Goal: Task Accomplishment & Management: Manage account settings

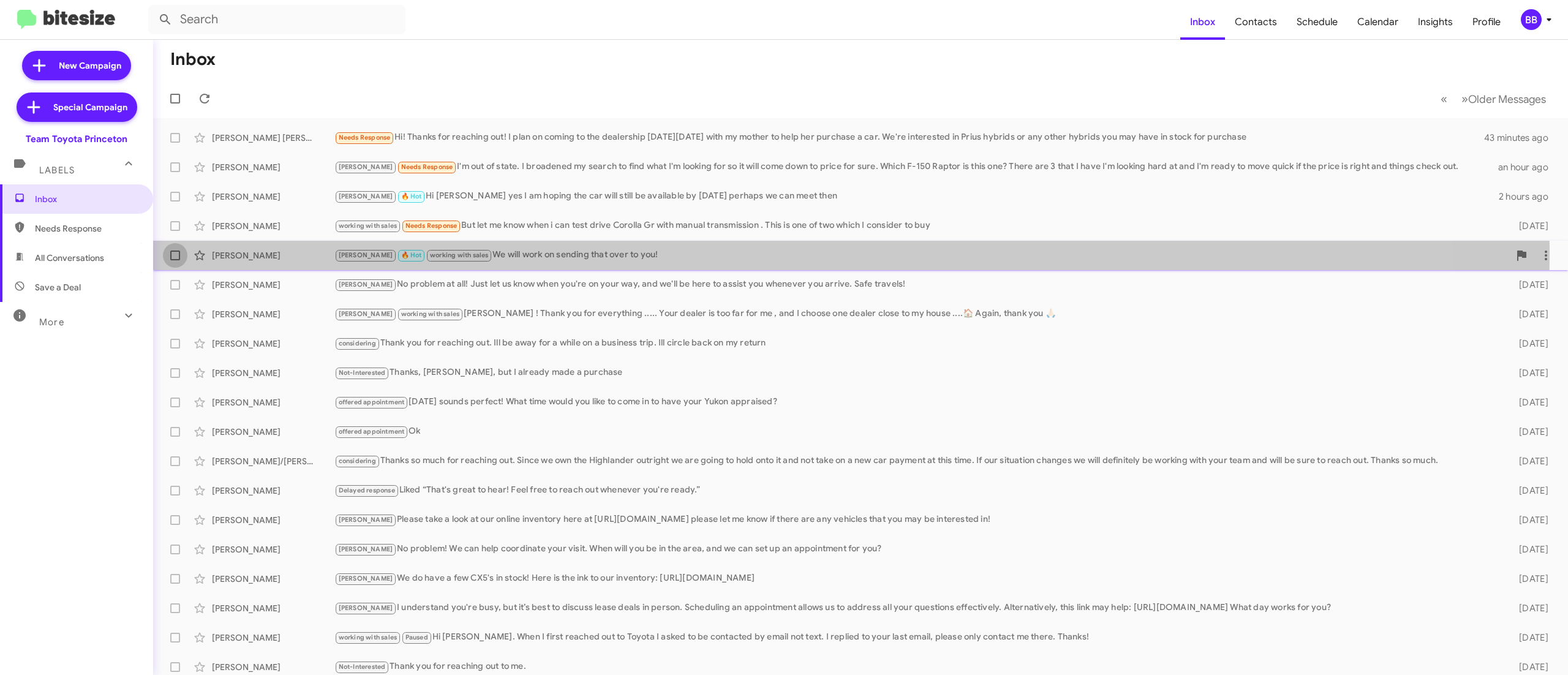
click at [179, 250] on label at bounding box center [175, 255] width 25 height 25
click at [175, 260] on input "checkbox" at bounding box center [175, 260] width 1 height 1
checkbox input "true"
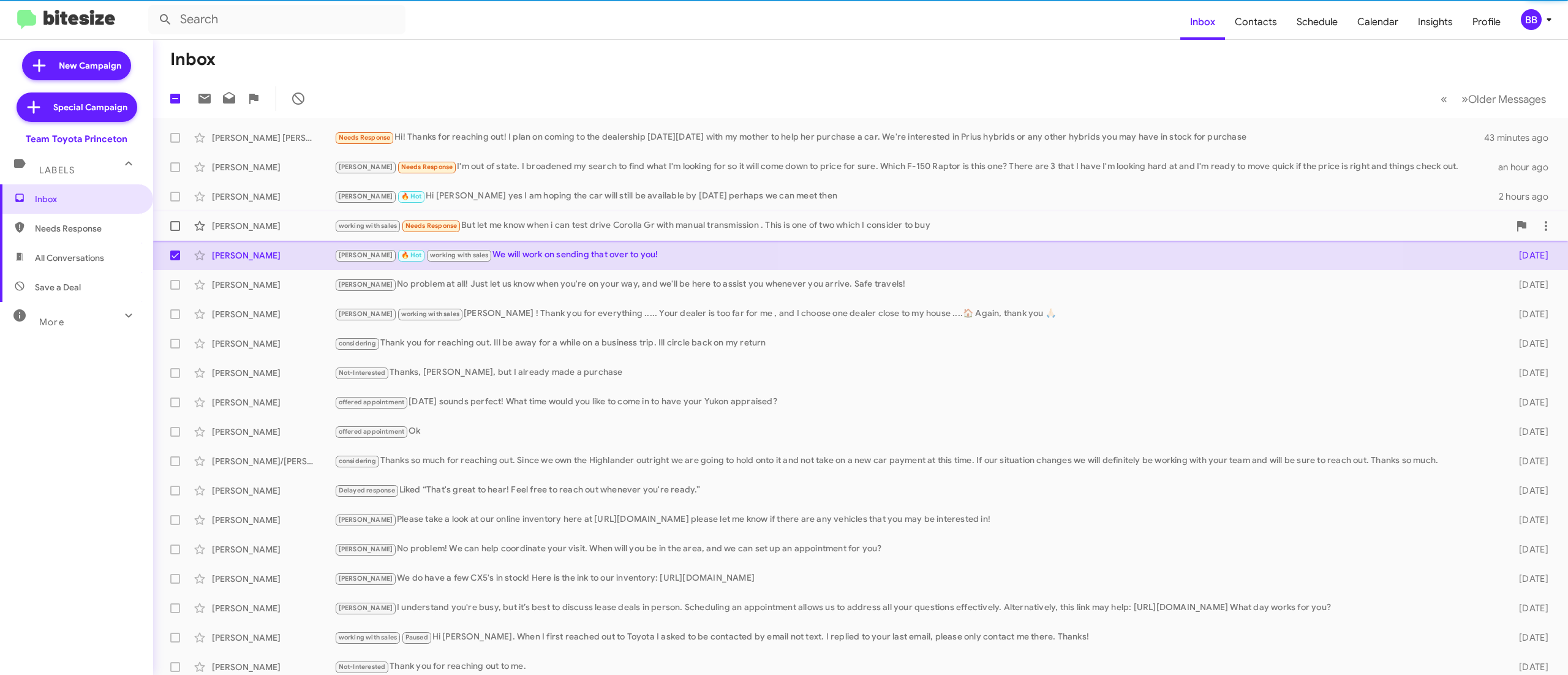
click at [179, 226] on span at bounding box center [175, 226] width 10 height 10
click at [175, 231] on input "checkbox" at bounding box center [175, 231] width 1 height 1
checkbox input "true"
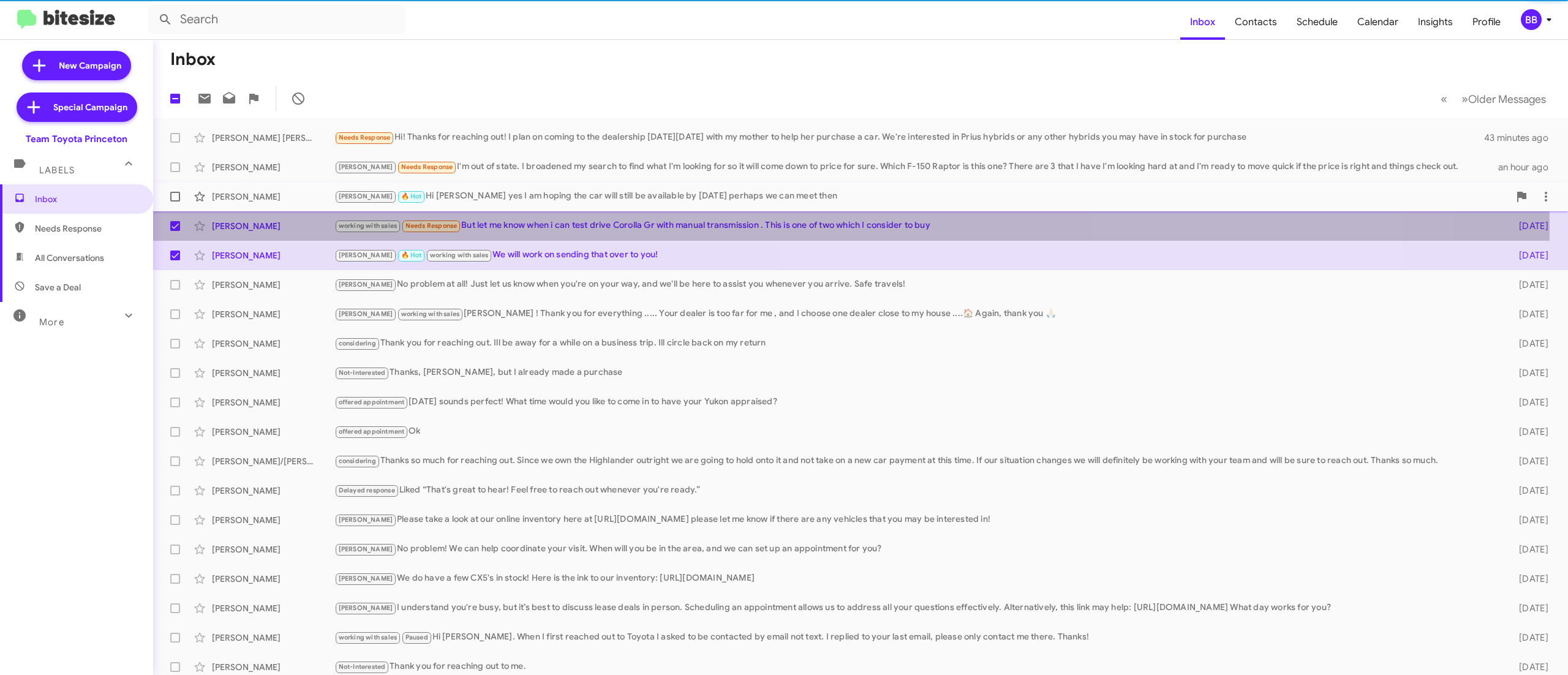
click at [179, 189] on label at bounding box center [175, 197] width 25 height 25
click at [175, 202] on input "checkbox" at bounding box center [175, 202] width 1 height 1
checkbox input "true"
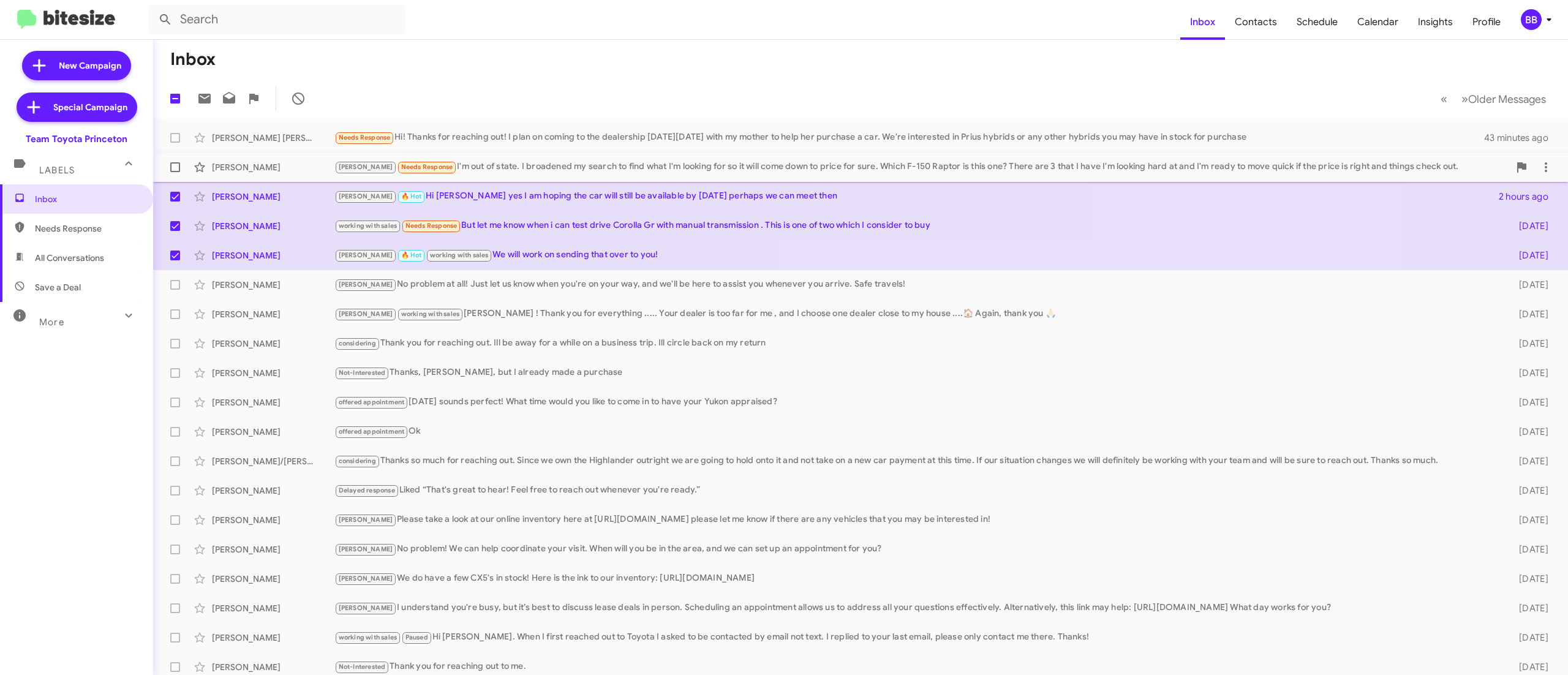
click at [173, 169] on span at bounding box center [175, 167] width 10 height 10
click at [175, 172] on input "checkbox" at bounding box center [175, 172] width 1 height 1
checkbox input "true"
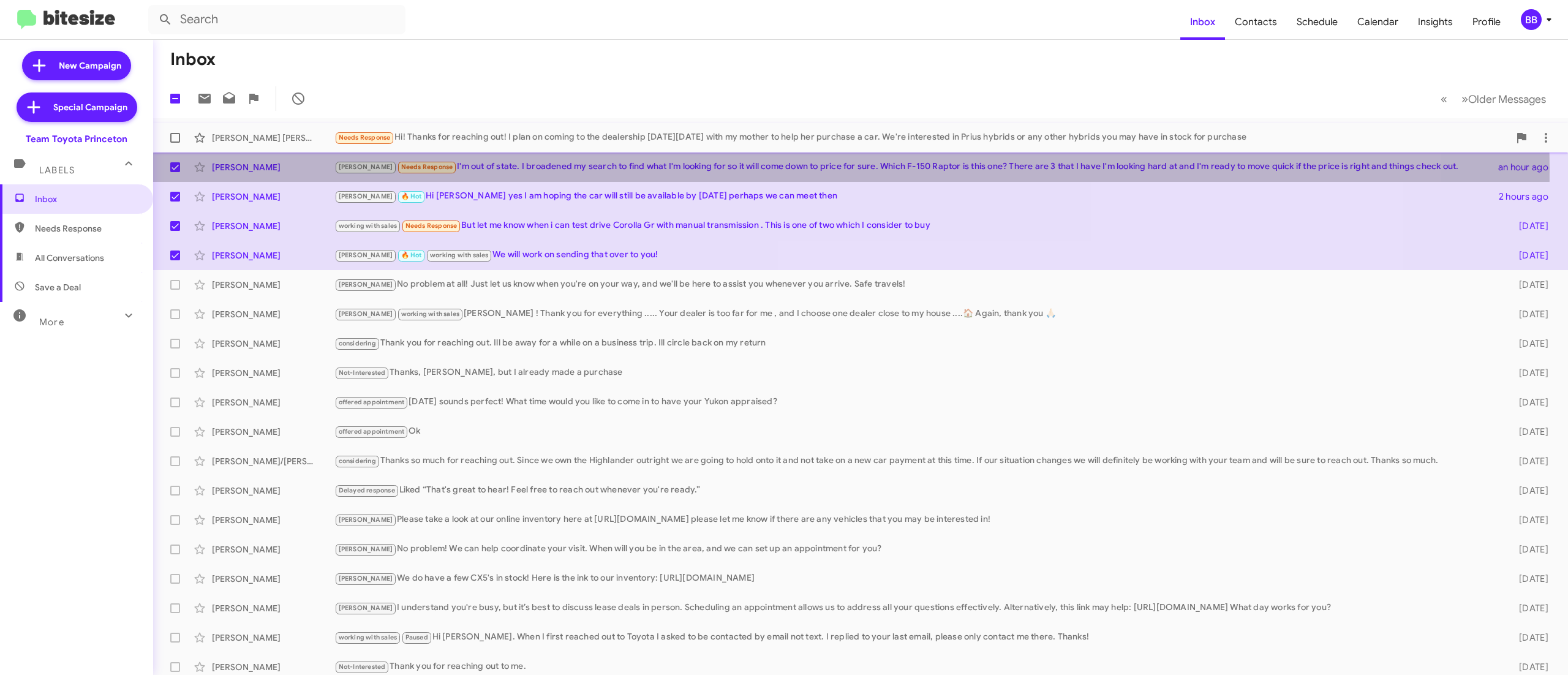
click at [181, 142] on label at bounding box center [175, 138] width 25 height 25
click at [175, 143] on input "checkbox" at bounding box center [175, 143] width 1 height 1
checkbox input "true"
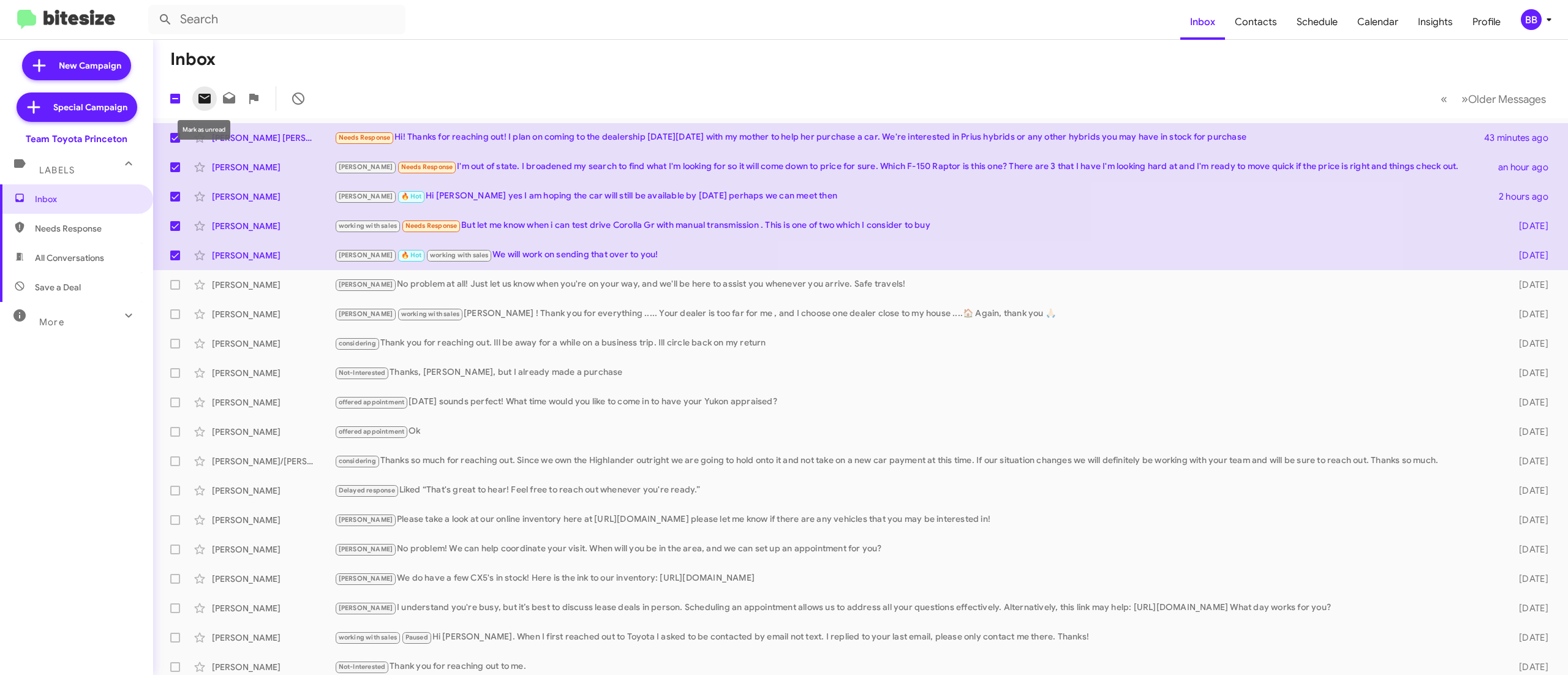
click at [204, 92] on icon at bounding box center [204, 98] width 15 height 15
click at [1527, 21] on div "BB" at bounding box center [1530, 19] width 21 height 21
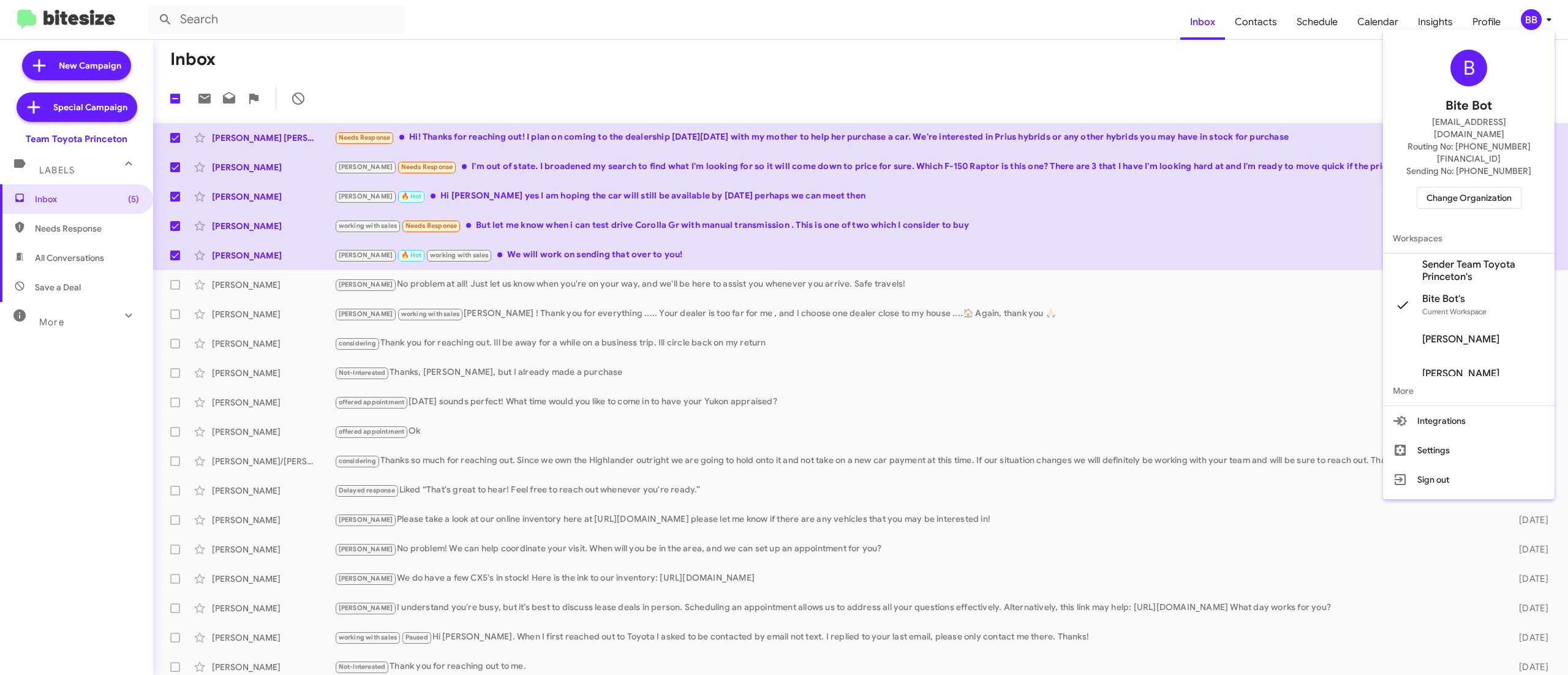
click at [1493, 187] on span "Change Organization" at bounding box center [1469, 197] width 85 height 21
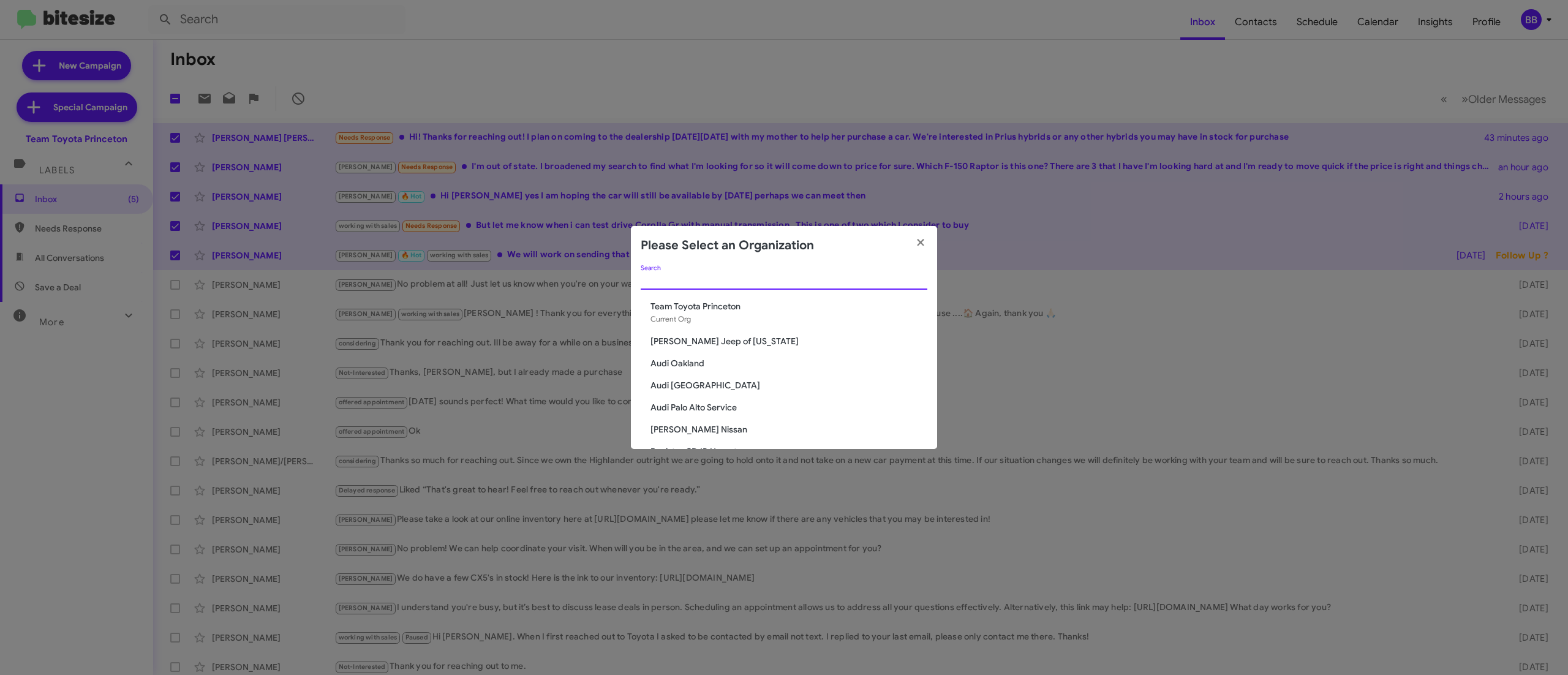
click at [769, 276] on input "Search" at bounding box center [783, 280] width 286 height 10
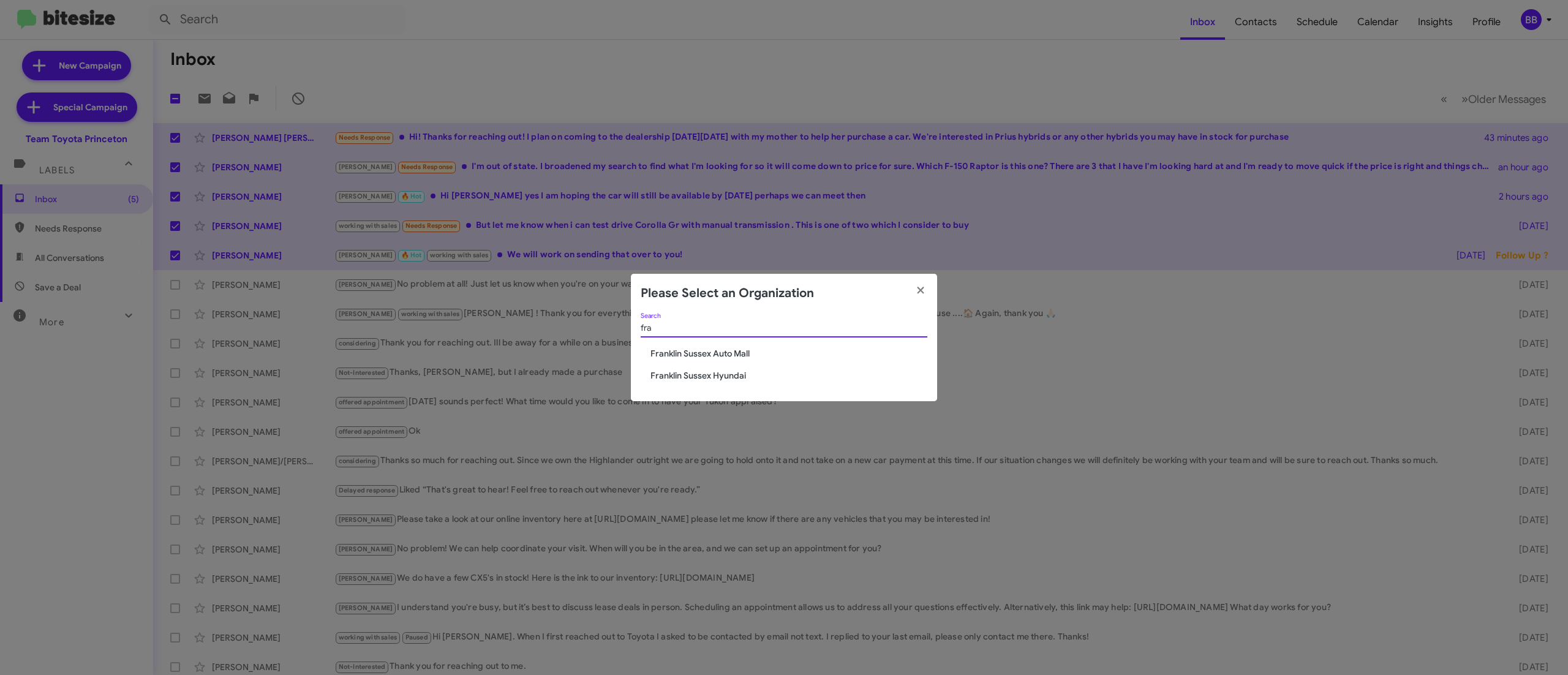
type input "fra"
click at [720, 353] on span "Franklin Sussex Auto Mall" at bounding box center [789, 353] width 277 height 12
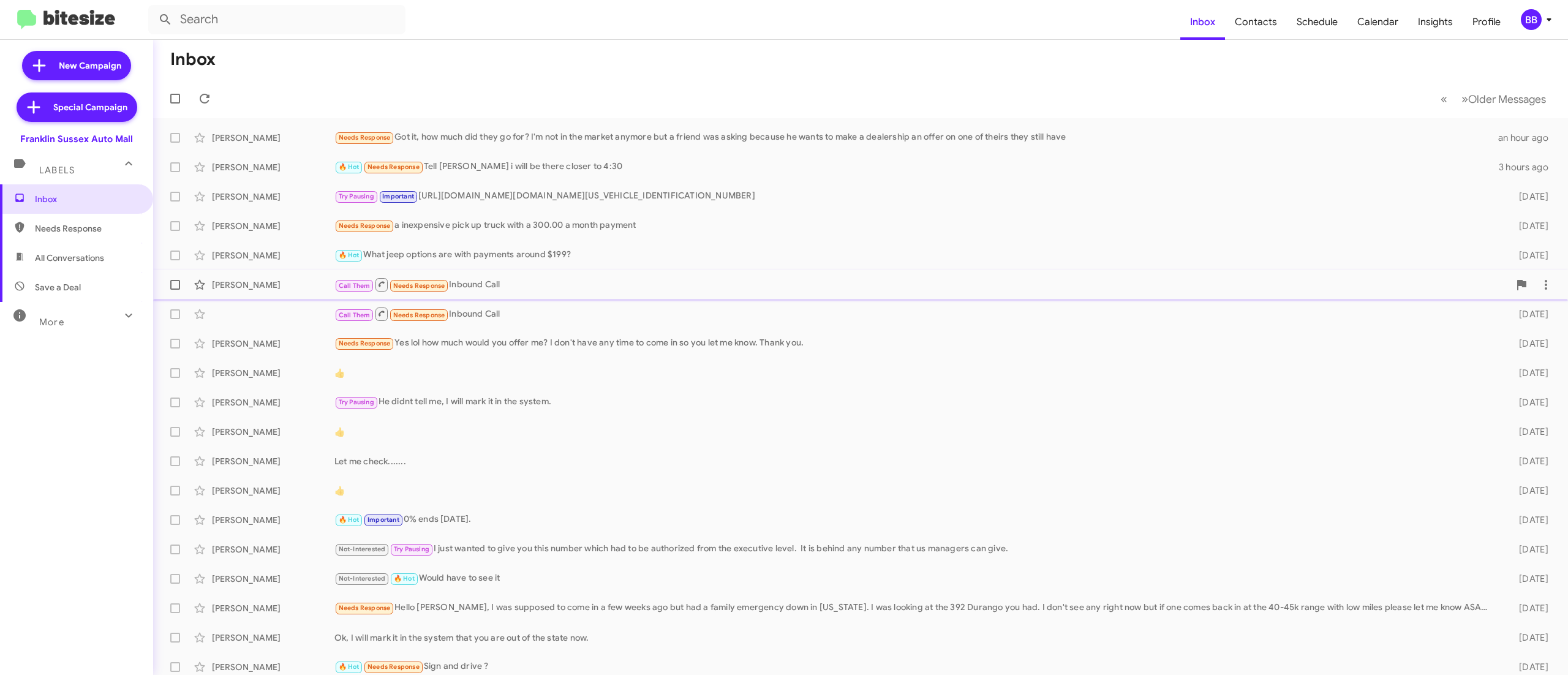
click at [559, 285] on div "Call Them Needs Response Inbound Call" at bounding box center [922, 285] width 1174 height 16
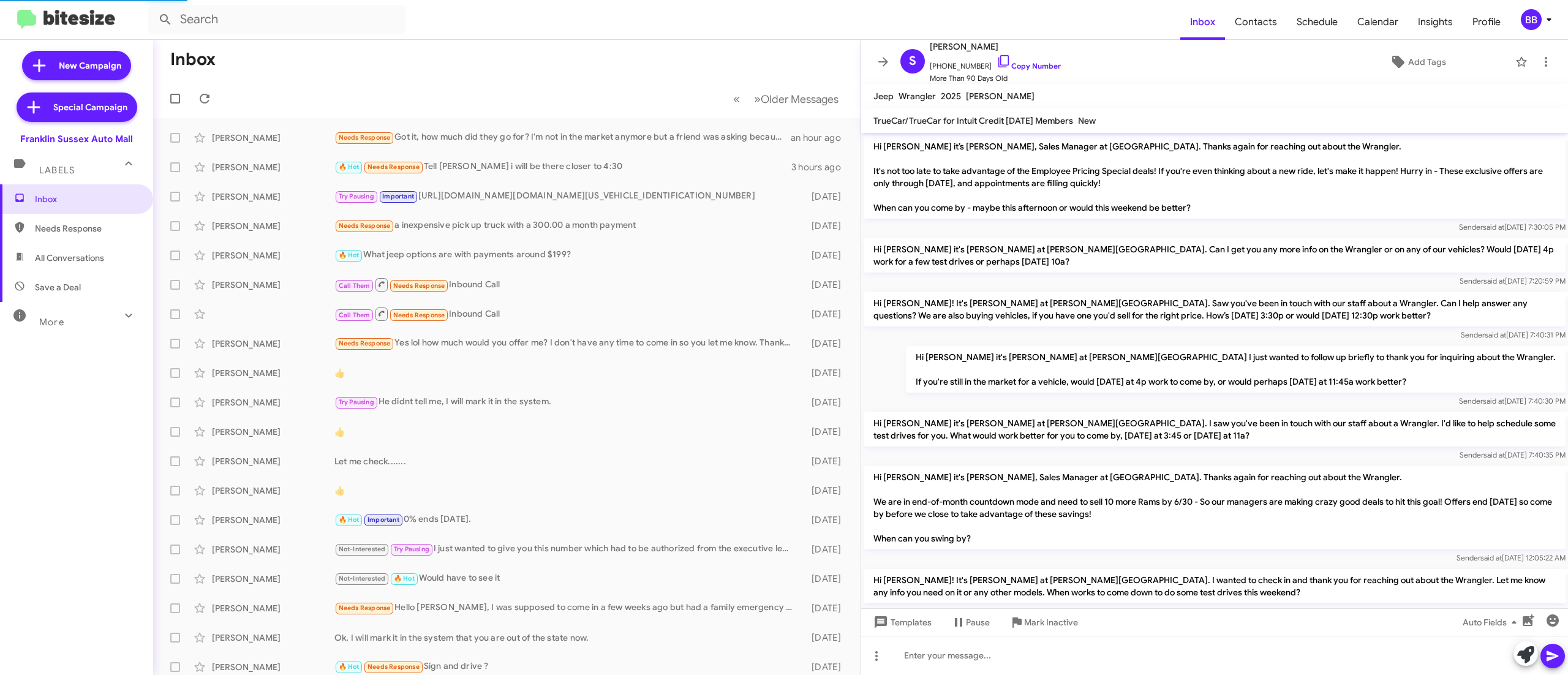
scroll to position [748, 0]
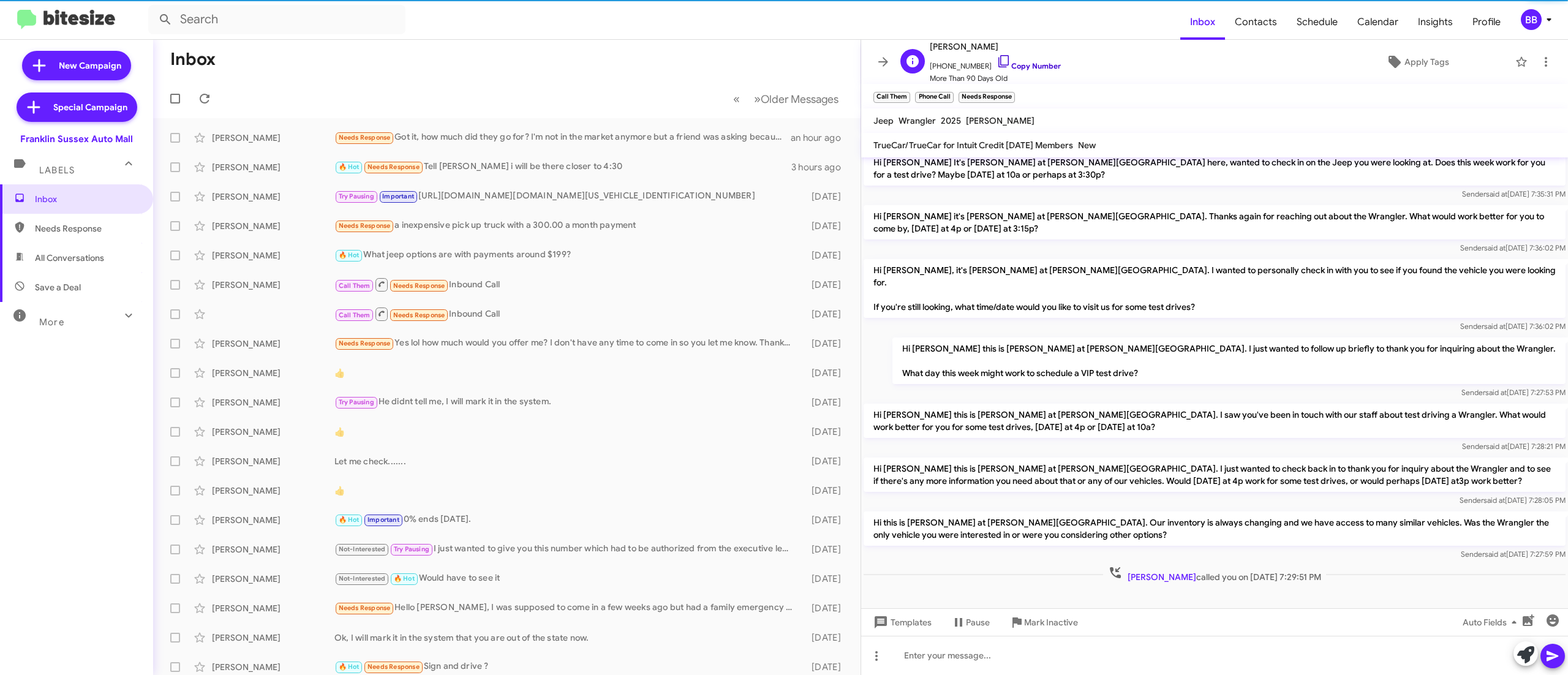
click at [1038, 66] on link "Copy Number" at bounding box center [1028, 66] width 64 height 9
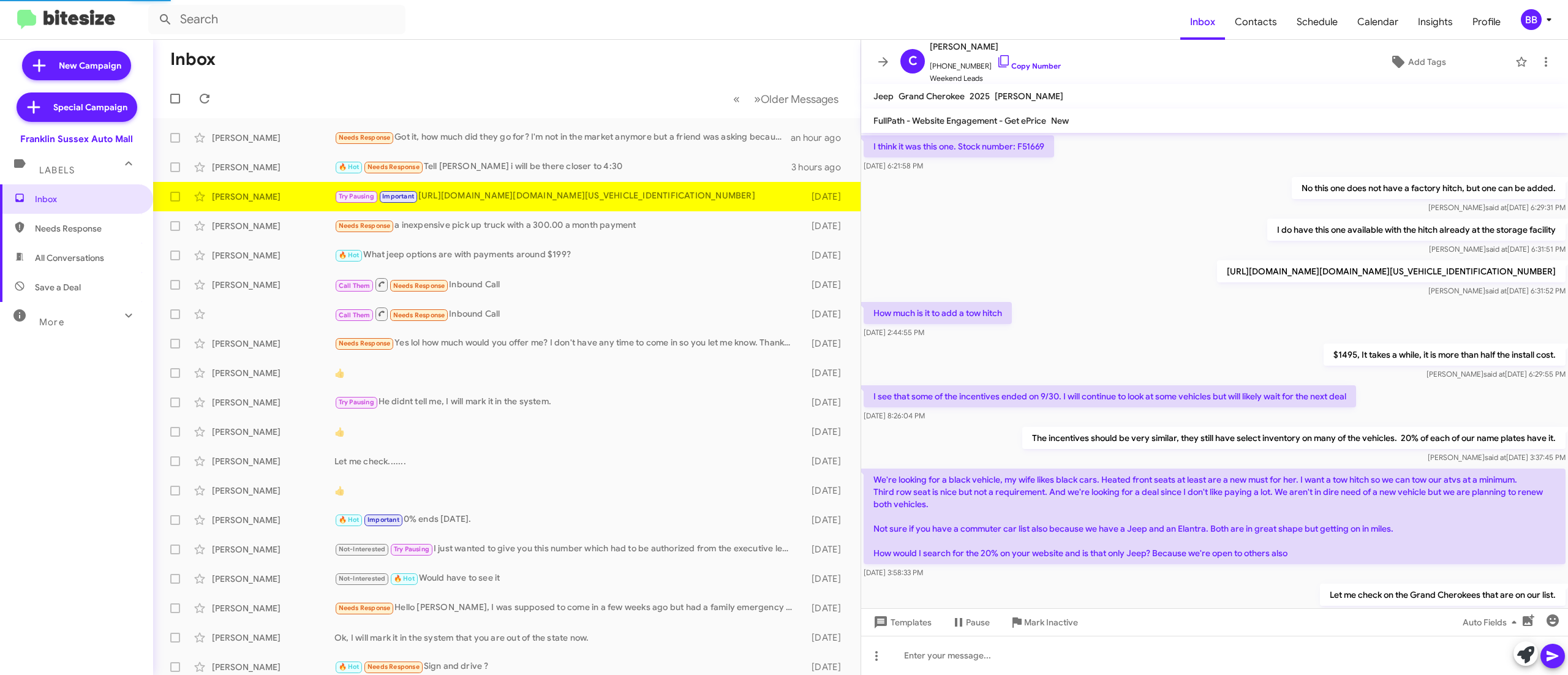
scroll to position [456, 0]
